Goal: Information Seeking & Learning: Learn about a topic

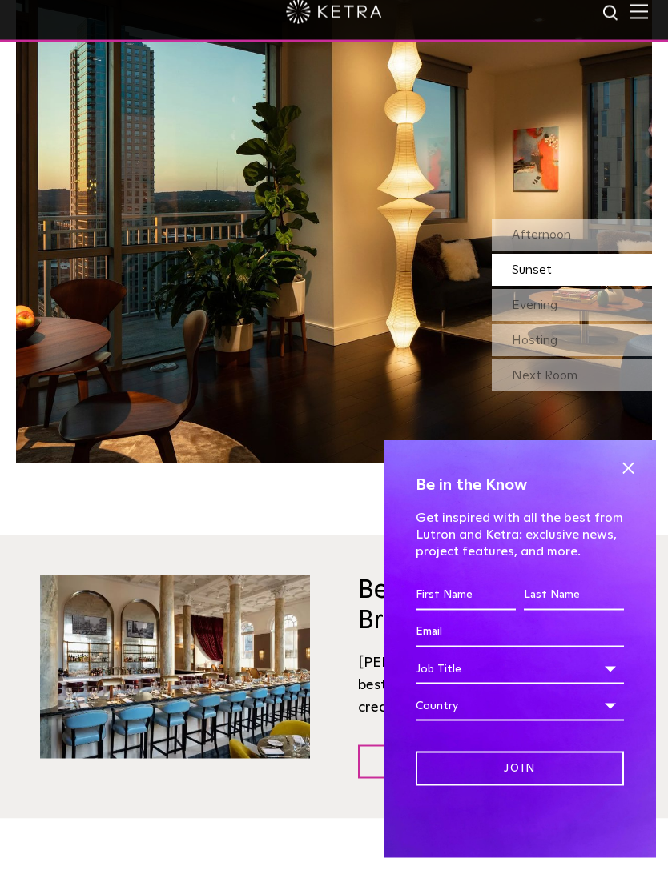
scroll to position [1485, 0]
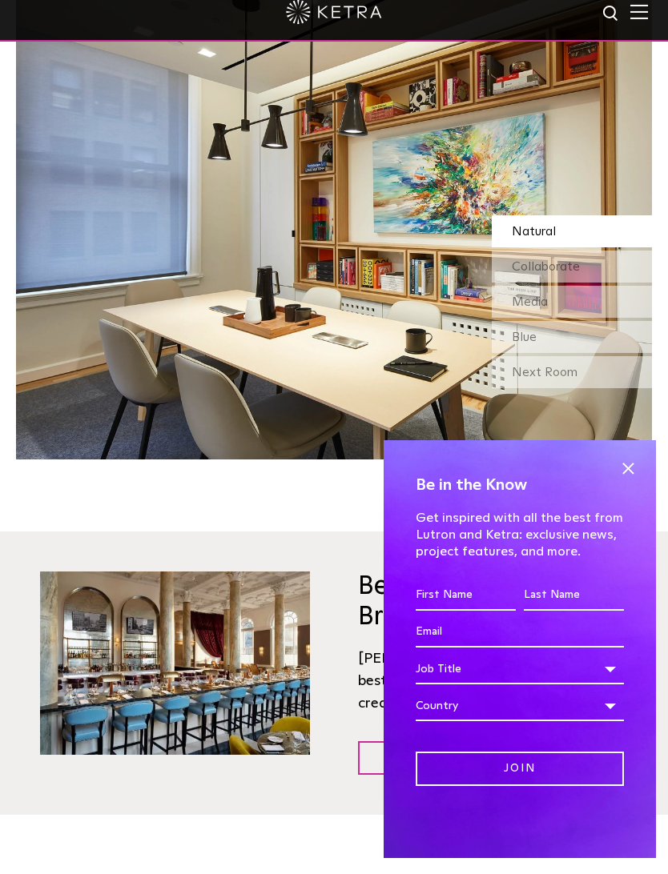
click at [609, 372] on div "Next Room" at bounding box center [572, 388] width 160 height 32
click at [595, 267] on div "Collaborate" at bounding box center [572, 283] width 160 height 32
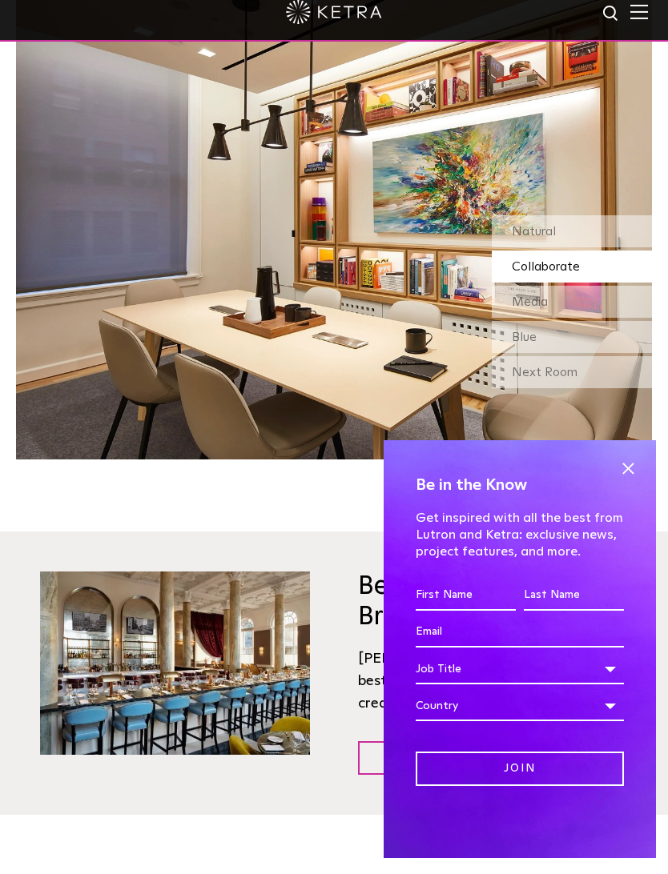
click at [581, 302] on div "Media" at bounding box center [572, 318] width 160 height 32
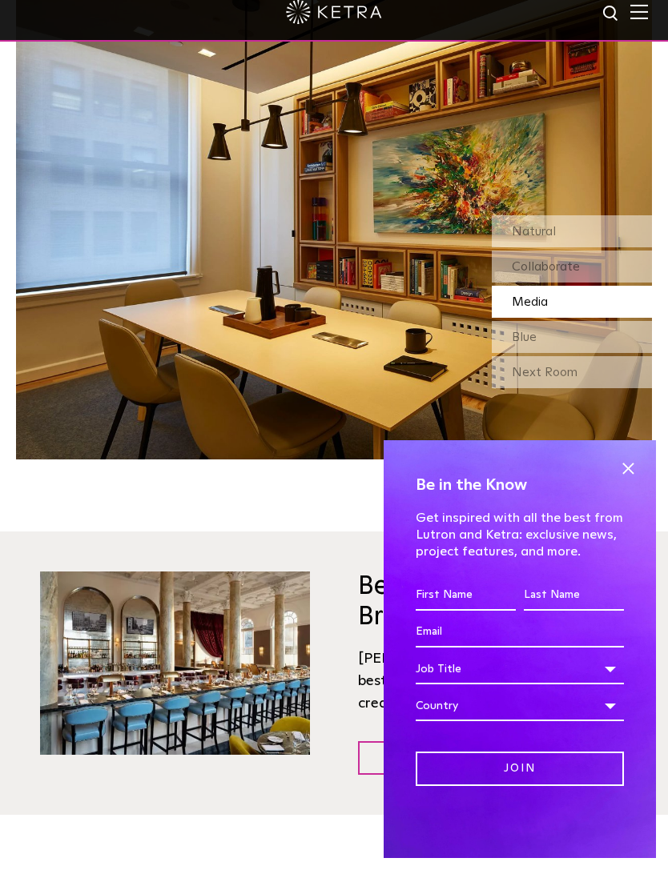
click at [581, 337] on div "Blue" at bounding box center [572, 353] width 160 height 32
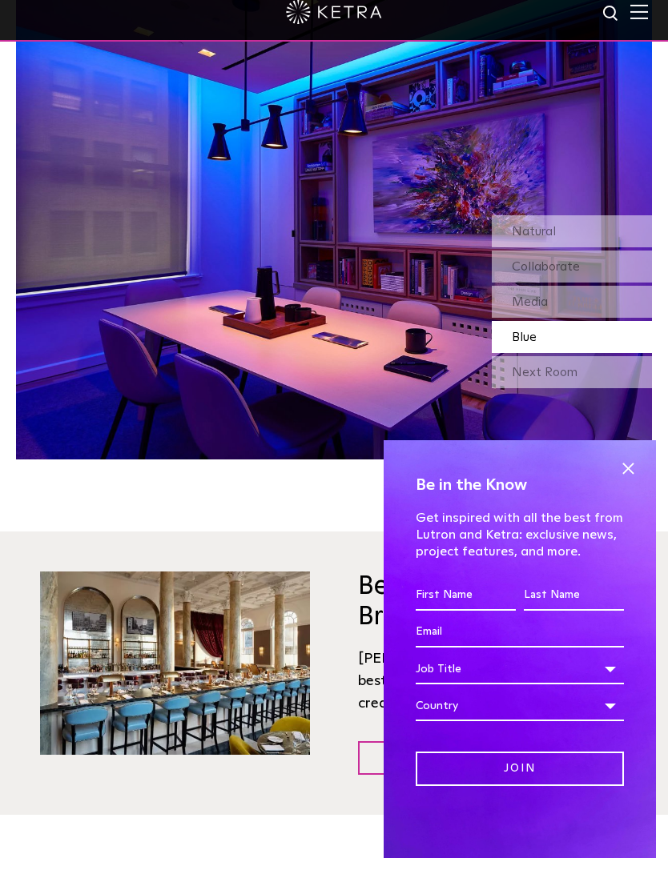
click at [585, 344] on div "Blue" at bounding box center [572, 353] width 160 height 32
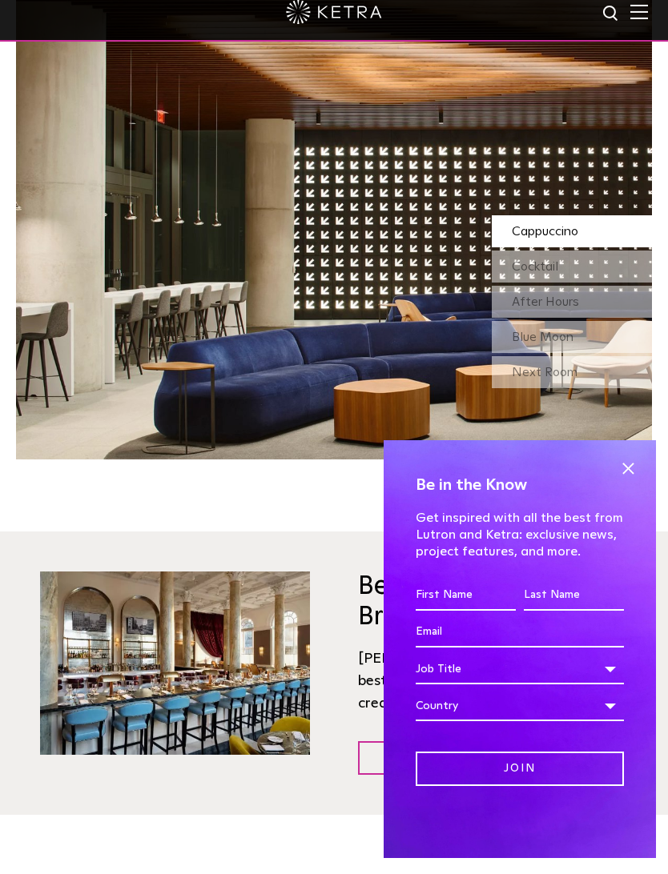
click at [583, 372] on div "Next Room" at bounding box center [572, 388] width 160 height 32
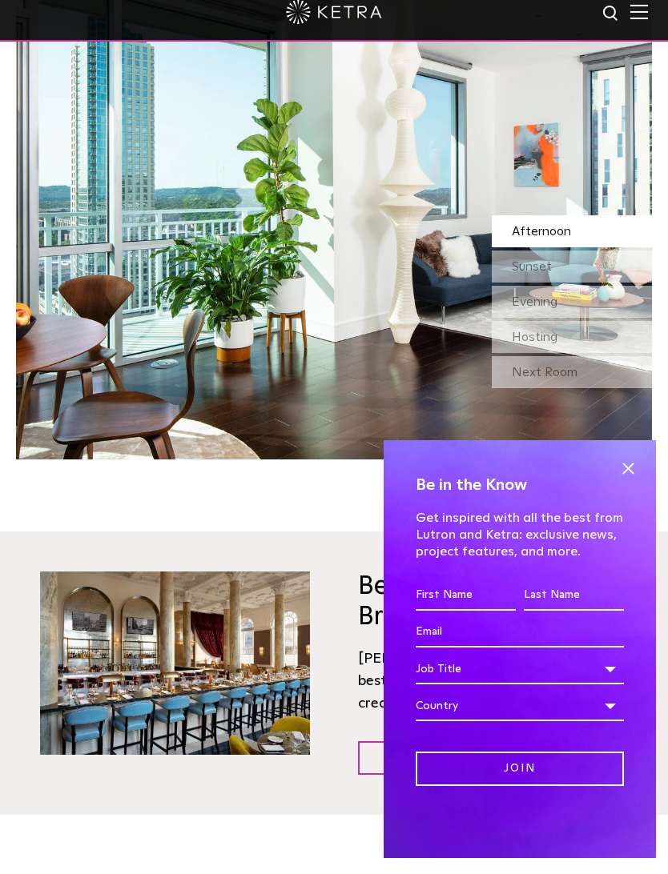
click at [586, 372] on div "Next Room" at bounding box center [572, 388] width 160 height 32
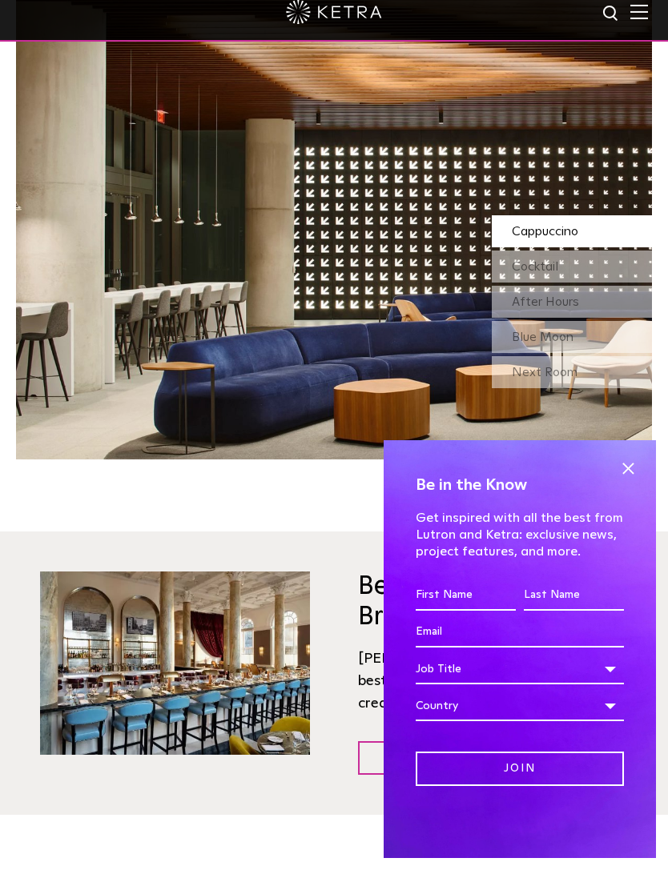
click at [593, 372] on div "Next Room" at bounding box center [572, 388] width 160 height 32
click at [610, 302] on div "After Hours" at bounding box center [572, 318] width 160 height 32
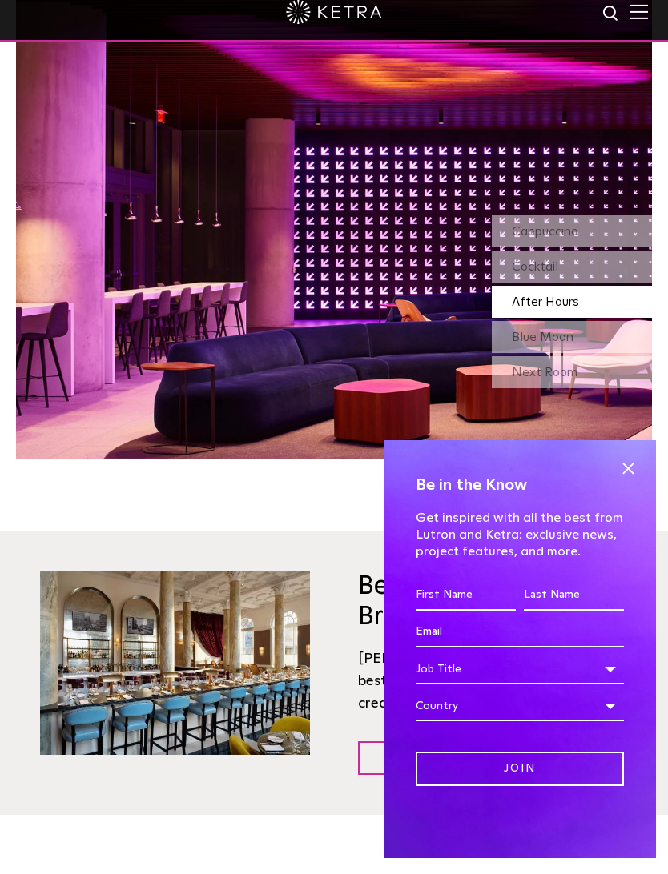
click at [598, 337] on div "Blue Moon" at bounding box center [572, 353] width 160 height 32
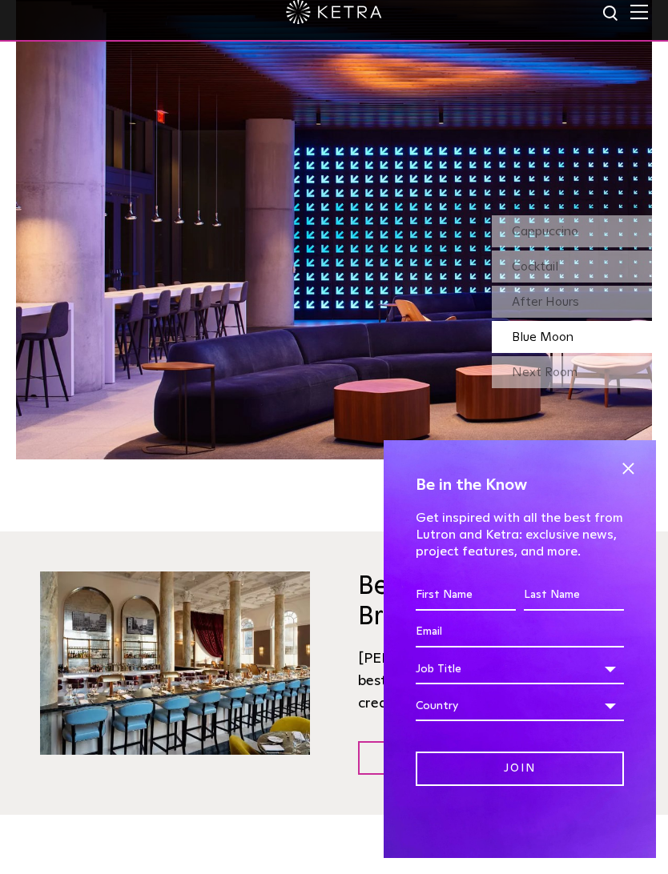
click at [609, 267] on div "Cocktail" at bounding box center [572, 283] width 160 height 32
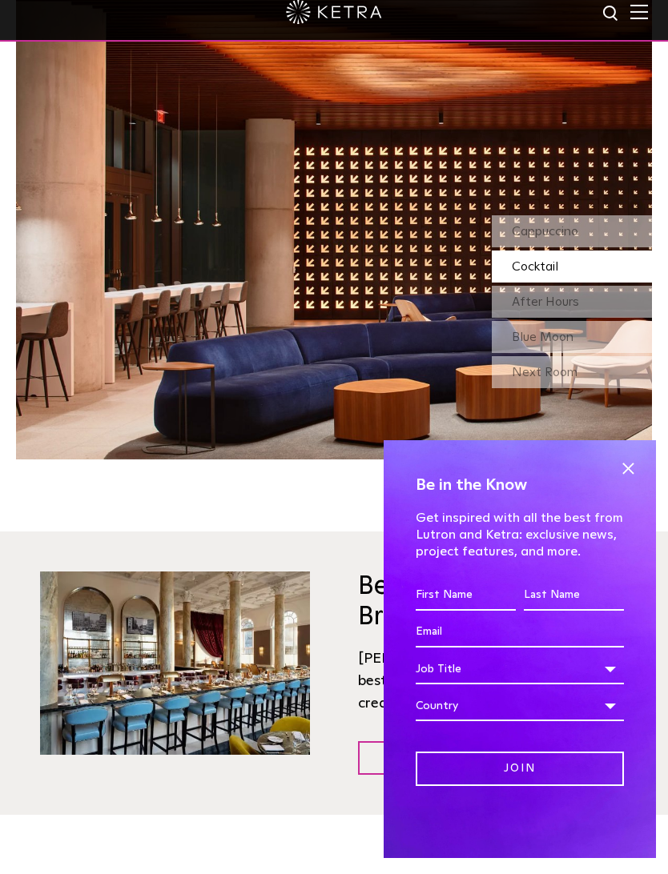
click at [607, 231] on div "Cappuccino" at bounding box center [572, 247] width 160 height 32
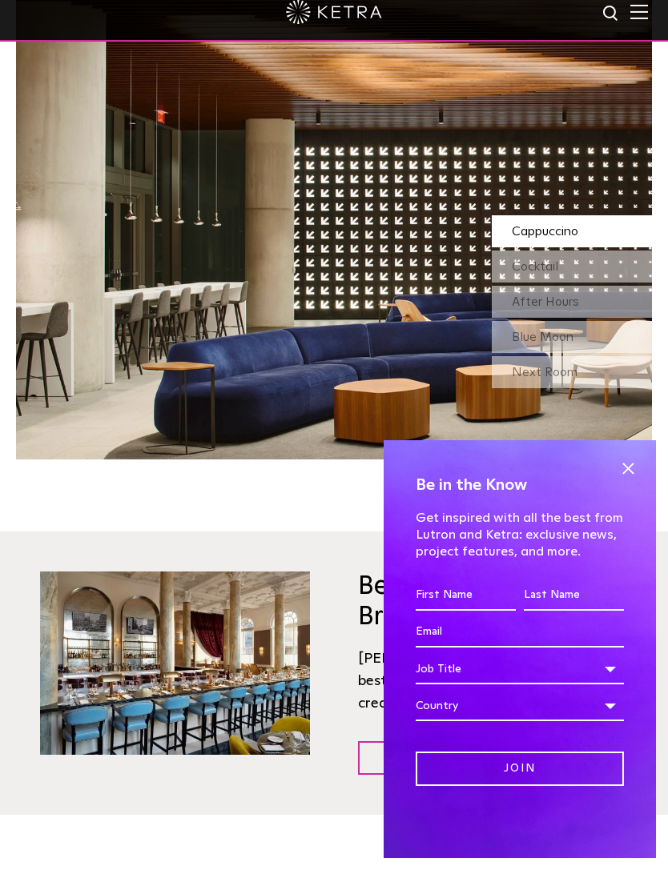
click at [596, 337] on div "Blue Moon" at bounding box center [572, 353] width 160 height 32
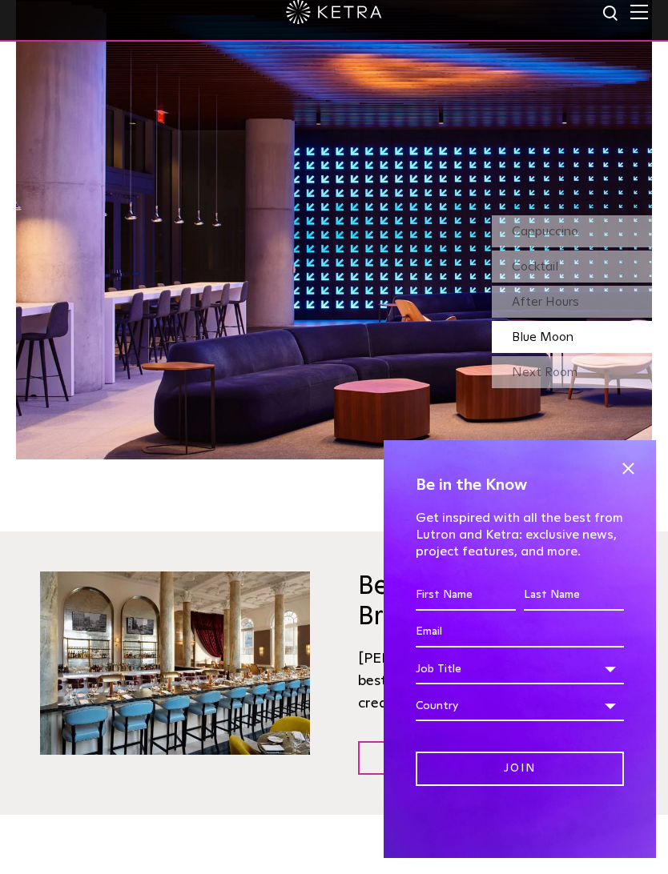
click at [629, 472] on span at bounding box center [628, 484] width 24 height 24
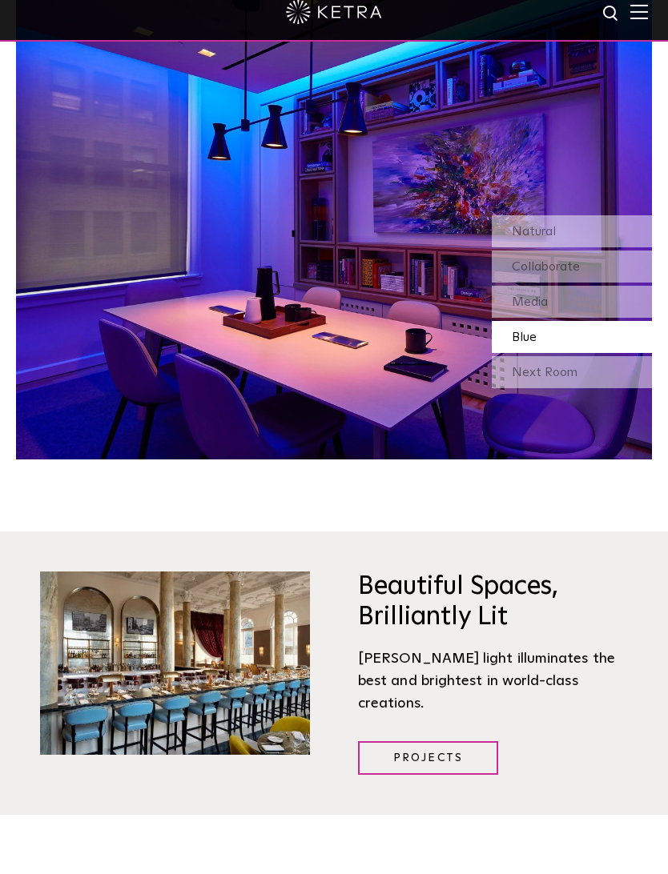
click at [602, 372] on div "Next Room" at bounding box center [572, 388] width 160 height 32
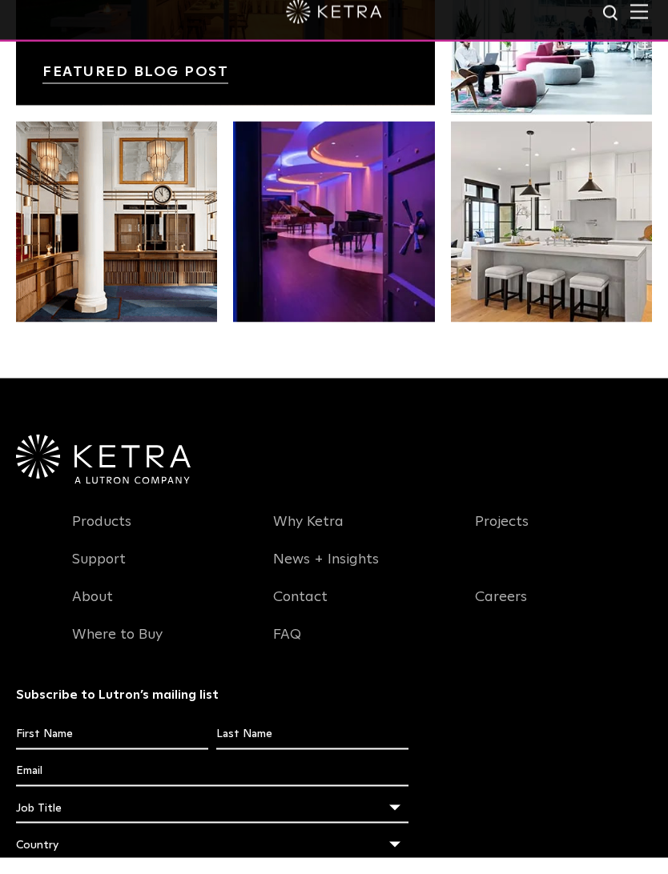
scroll to position [2679, 0]
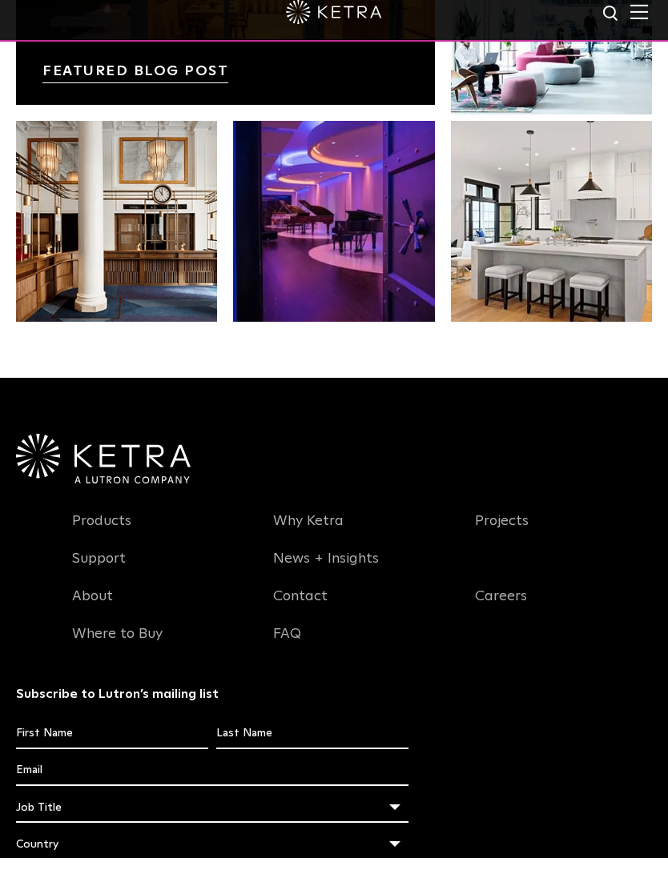
click at [78, 529] on link "Products" at bounding box center [101, 547] width 59 height 37
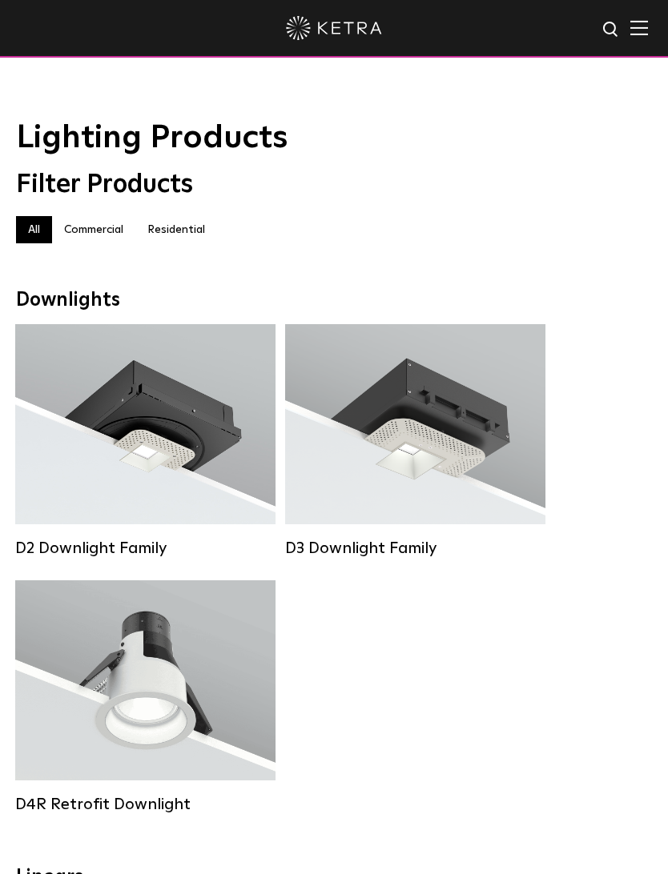
click at [159, 236] on label "Residential" at bounding box center [176, 229] width 82 height 27
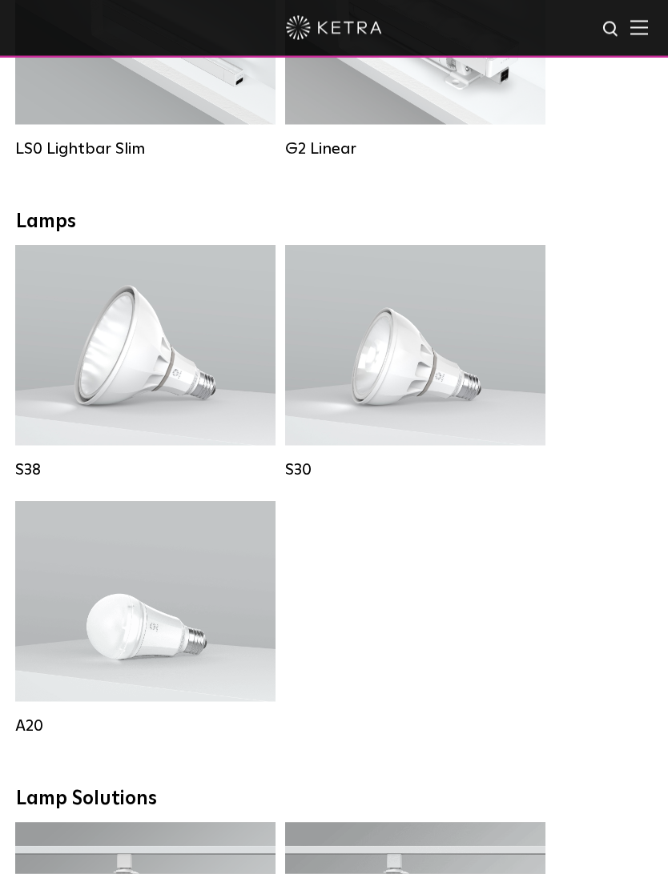
scroll to position [920, 0]
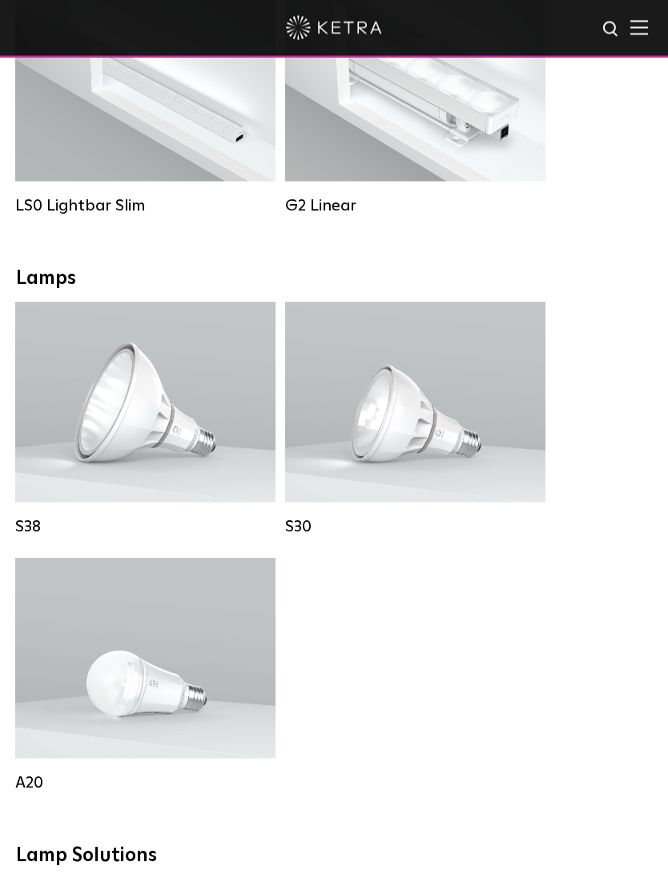
click at [83, 635] on div "Lumen Output: 600 / 800 Colors: White / Black Base Type: E26 Edison Base / GU24…" at bounding box center [145, 659] width 212 height 141
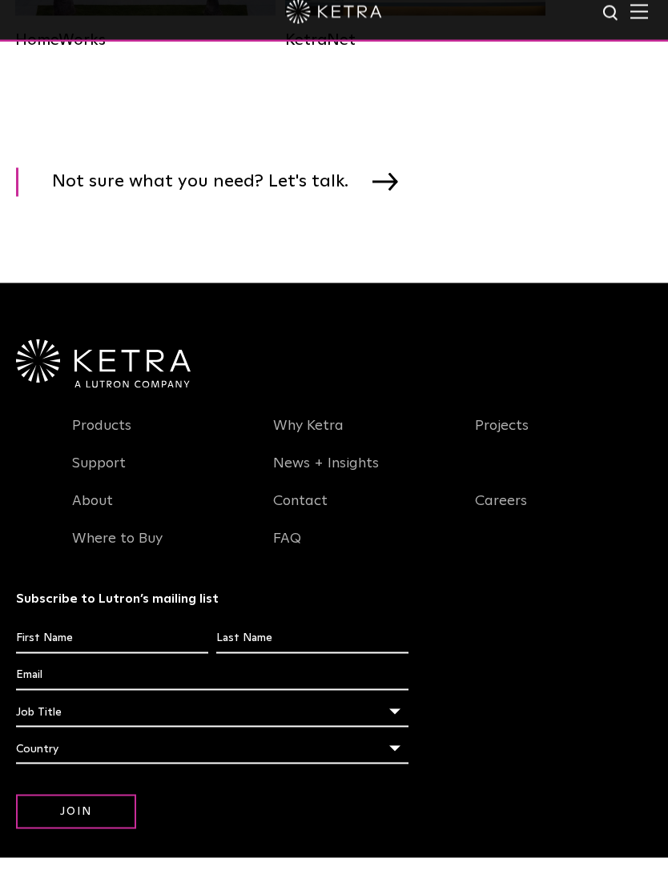
scroll to position [2868, 0]
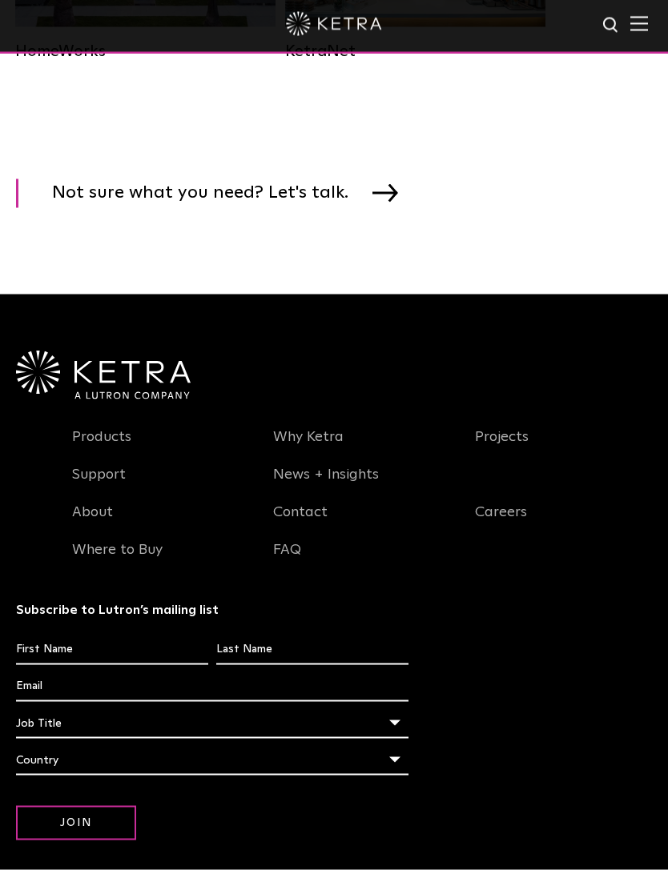
click at [98, 450] on link "Products" at bounding box center [101, 450] width 59 height 37
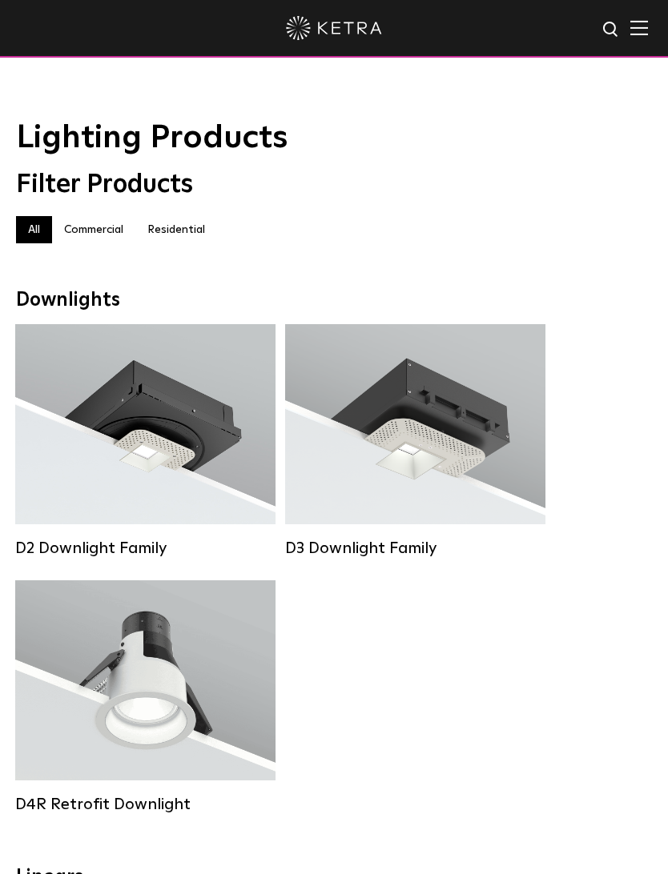
click at [153, 227] on label "Residential" at bounding box center [176, 229] width 82 height 27
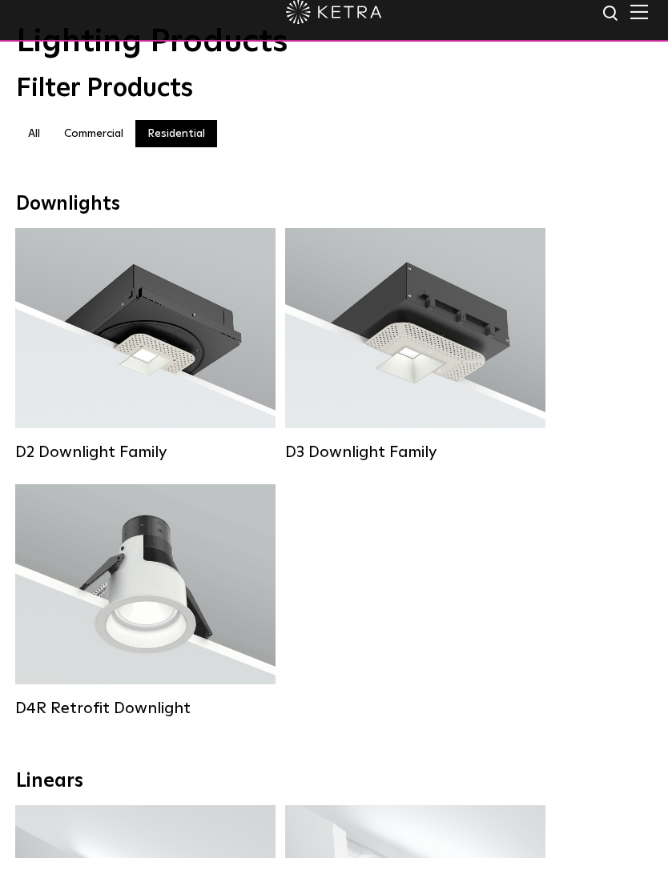
scroll to position [153, 0]
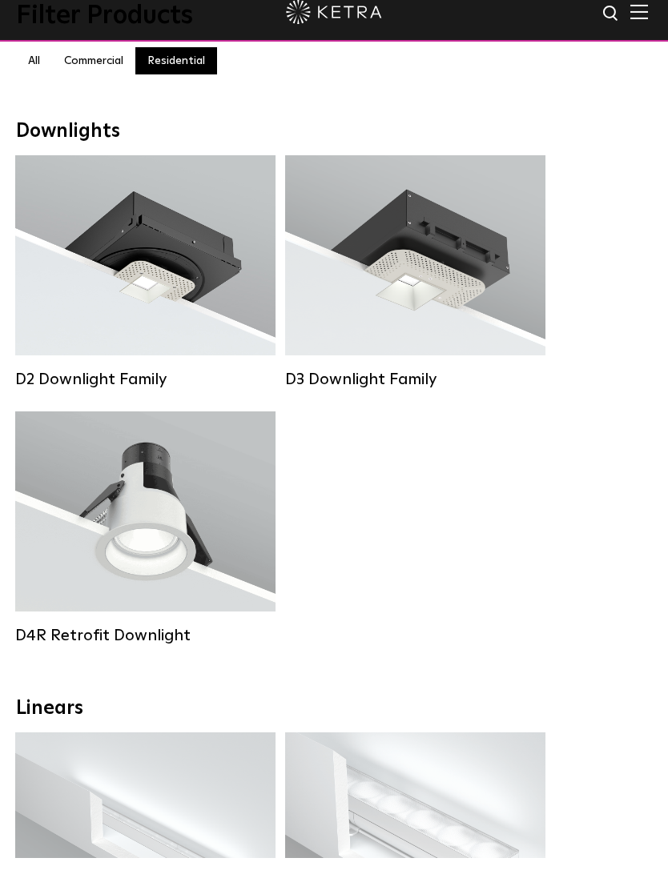
click at [448, 309] on div "Lumen Output: 700 / 900 / 1100 Colors: White / Black / Silver / Bronze / Painta…" at bounding box center [415, 271] width 212 height 141
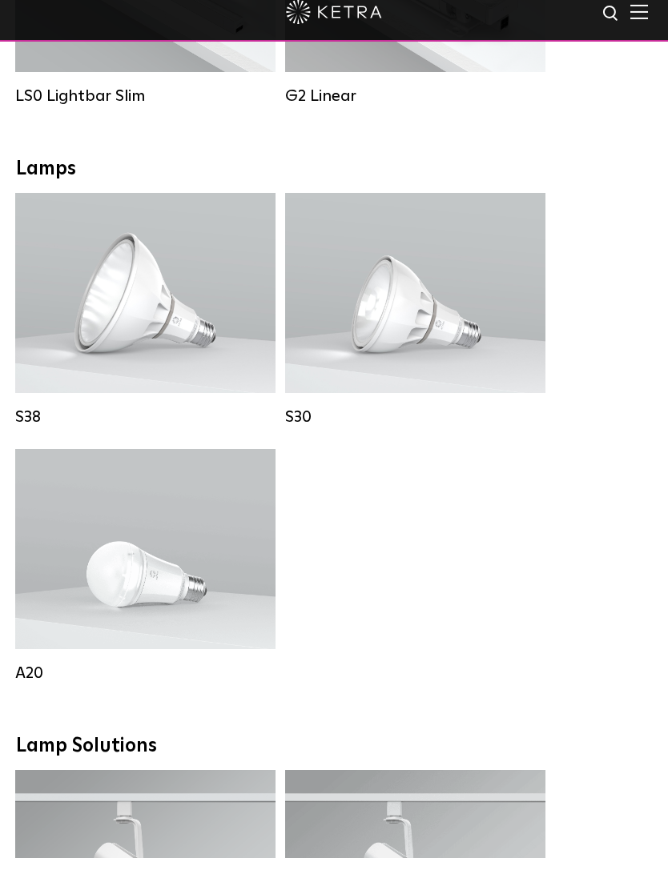
scroll to position [1023, 0]
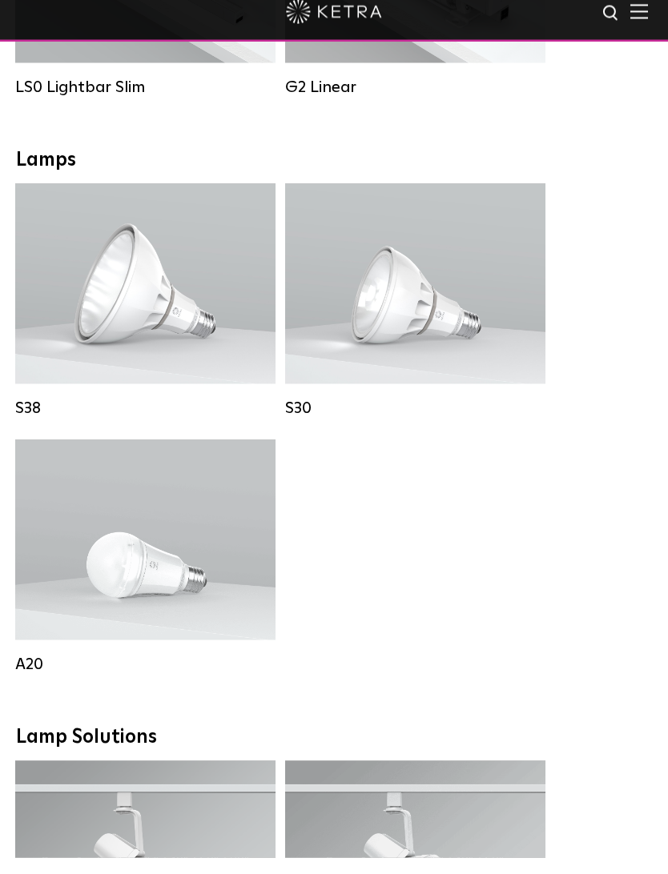
click at [42, 569] on div "Lumen Output: 600 / 800 Colors: White / Black Base Type: E26 Edison Base / GU24…" at bounding box center [145, 556] width 212 height 141
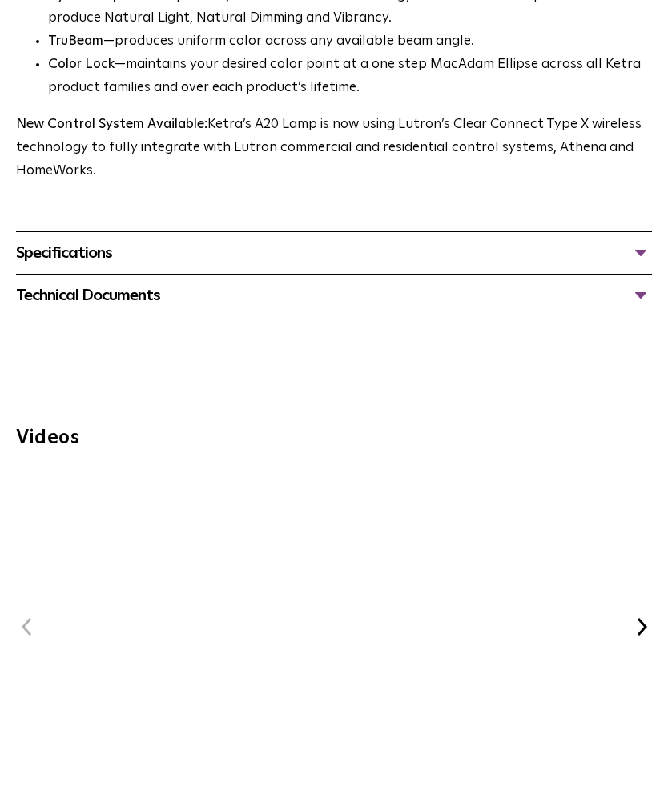
scroll to position [1220, 0]
